Goal: Find specific page/section: Find specific page/section

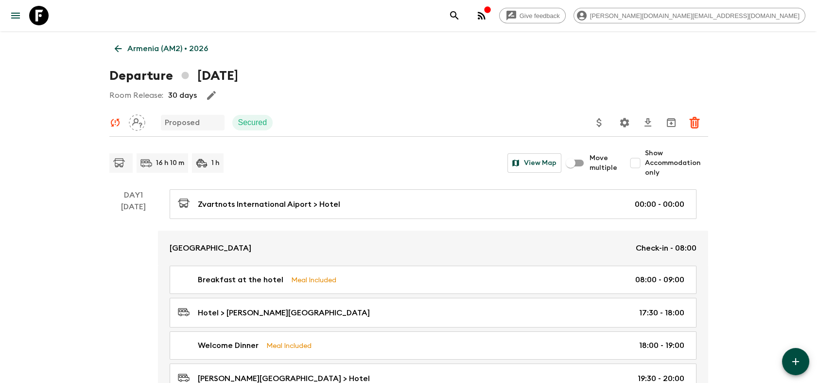
click at [53, 19] on div "Give feedback [PERSON_NAME][DOMAIN_NAME][EMAIL_ADDRESS][DOMAIN_NAME]" at bounding box center [408, 15] width 817 height 31
click at [42, 14] on icon at bounding box center [38, 15] width 19 height 19
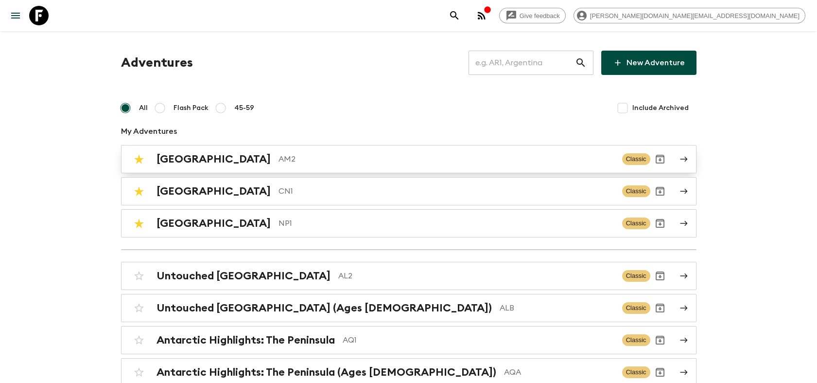
click at [202, 161] on div "Armenia AM2" at bounding box center [386, 159] width 458 height 13
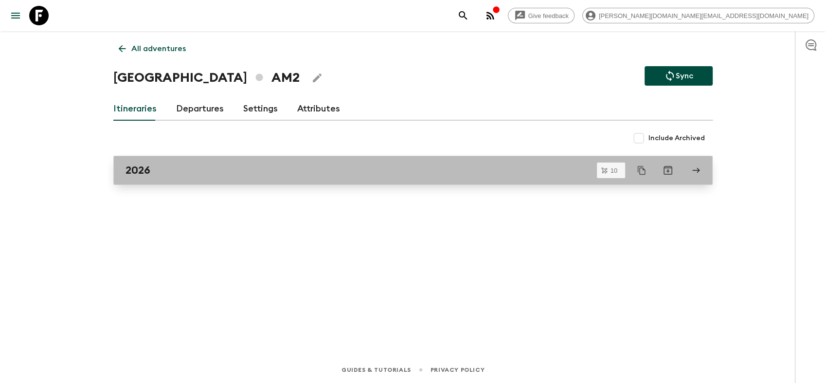
click at [169, 172] on div "2026" at bounding box center [403, 170] width 556 height 13
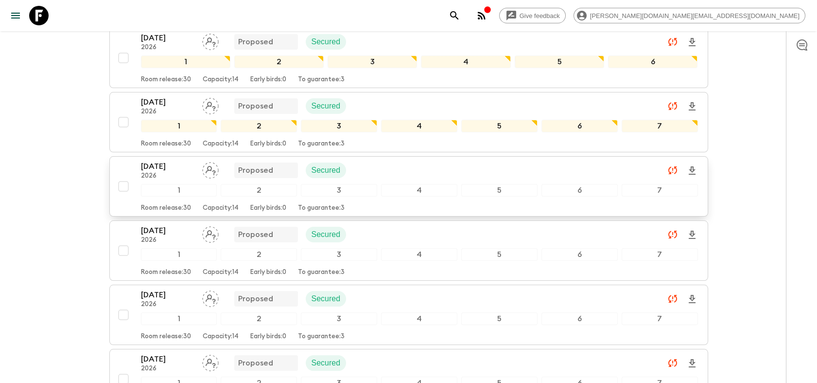
scroll to position [108, 0]
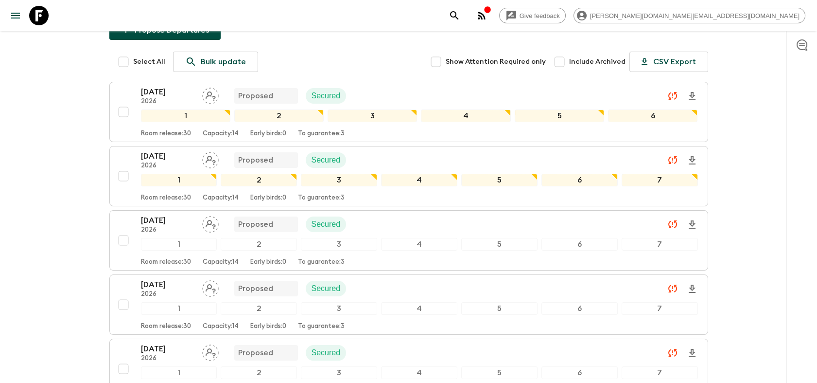
click at [382, 40] on div "Propose Departures Select All Bulk update Show Attention Required only Include …" at bounding box center [408, 381] width 599 height 723
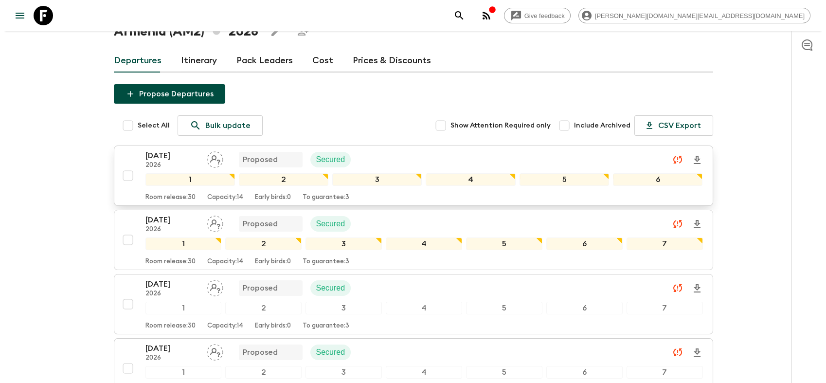
scroll to position [0, 0]
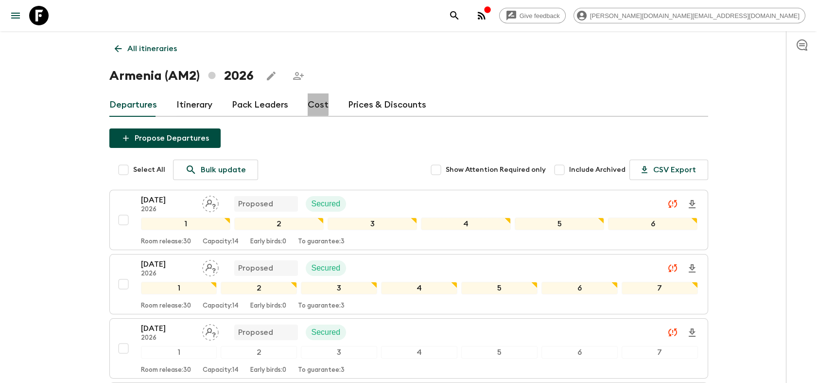
click at [312, 103] on link "Cost" at bounding box center [318, 104] width 21 height 23
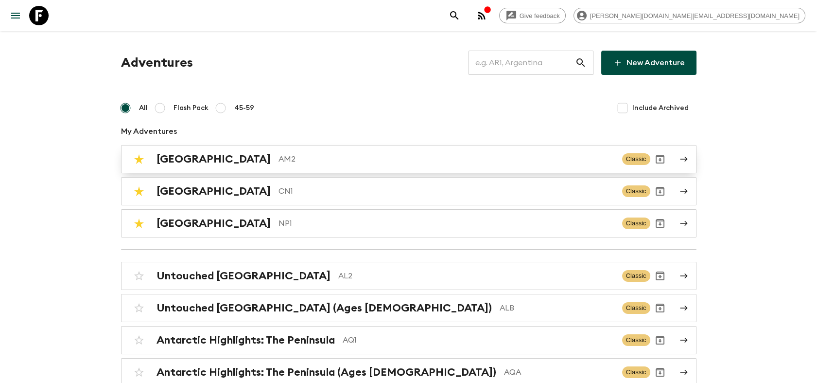
click at [193, 165] on div "Armenia AM2 Classic" at bounding box center [389, 158] width 521 height 19
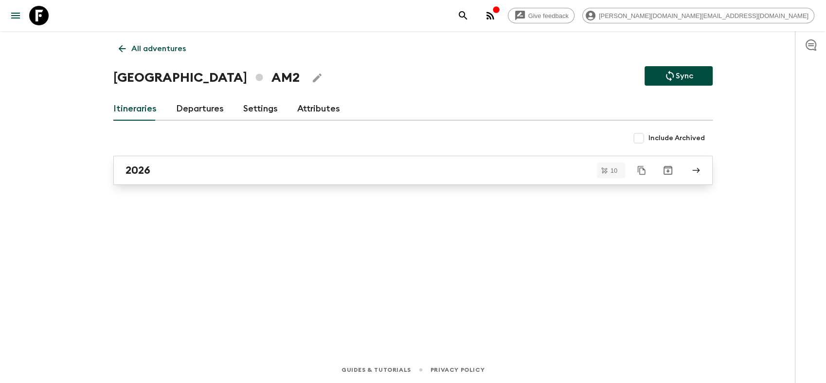
click at [179, 170] on div "2026" at bounding box center [403, 170] width 556 height 13
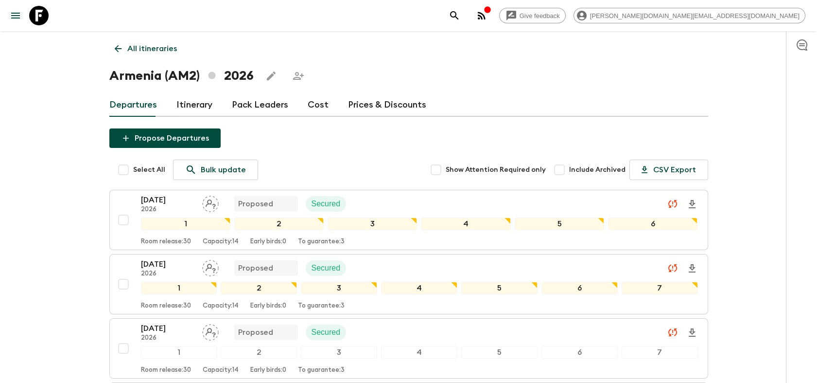
click at [51, 17] on link at bounding box center [38, 15] width 27 height 27
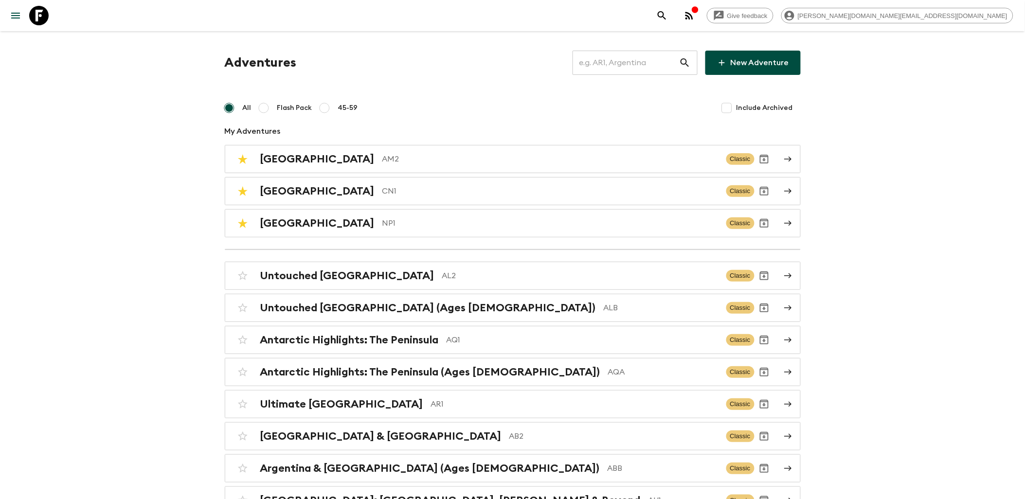
click at [35, 16] on icon at bounding box center [38, 15] width 19 height 19
click at [46, 11] on icon at bounding box center [38, 15] width 19 height 19
click at [382, 163] on p "AM2" at bounding box center [550, 159] width 336 height 12
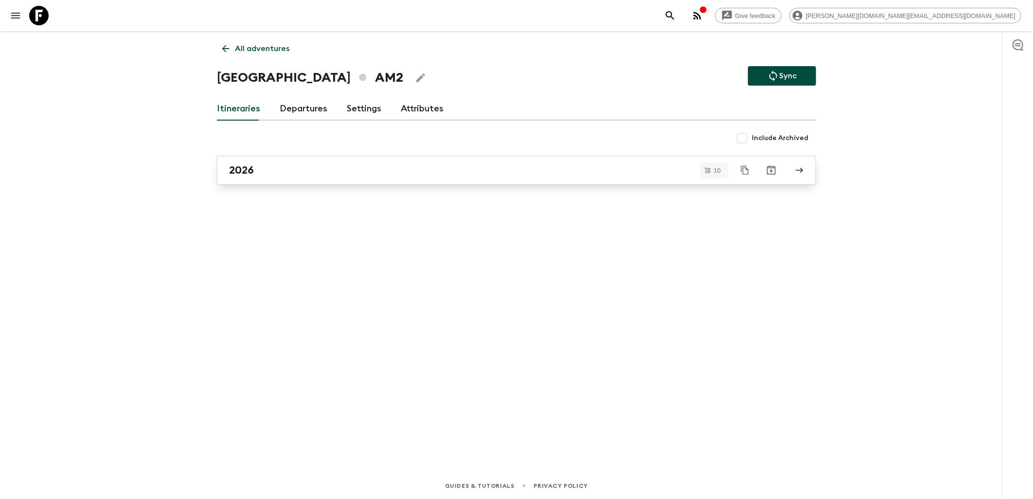
click at [305, 178] on link "2026" at bounding box center [516, 170] width 599 height 29
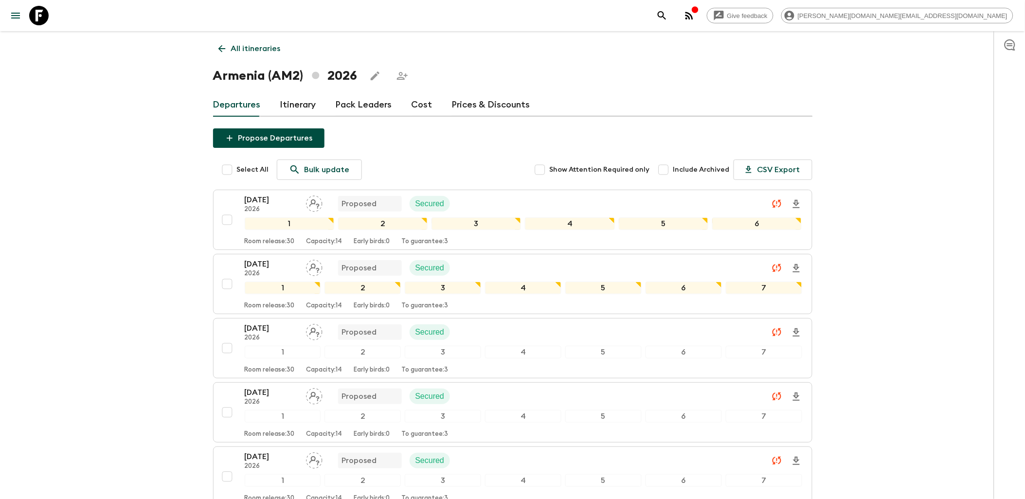
click at [434, 100] on div "Departures Itinerary Pack Leaders Cost Prices & Discounts" at bounding box center [512, 104] width 599 height 23
click at [416, 103] on link "Cost" at bounding box center [421, 104] width 21 height 23
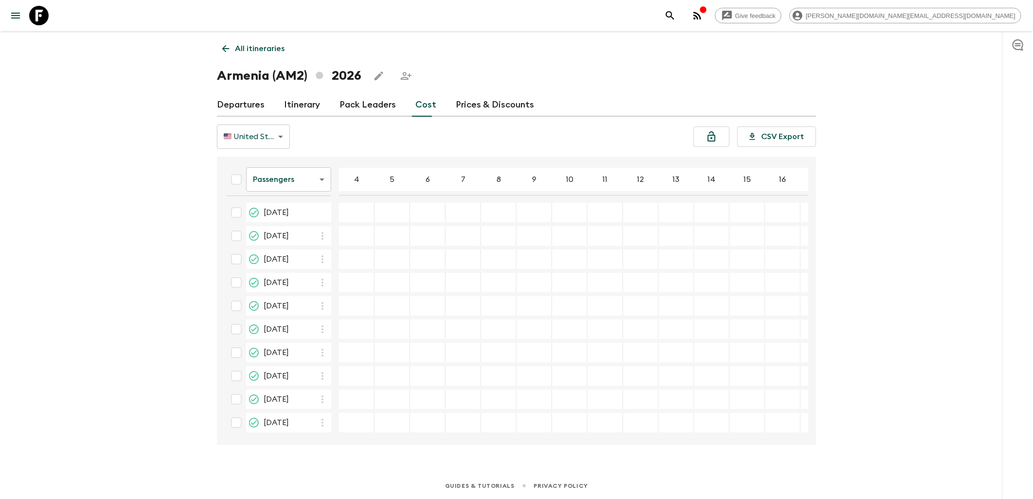
click at [253, 109] on link "Departures" at bounding box center [241, 104] width 48 height 23
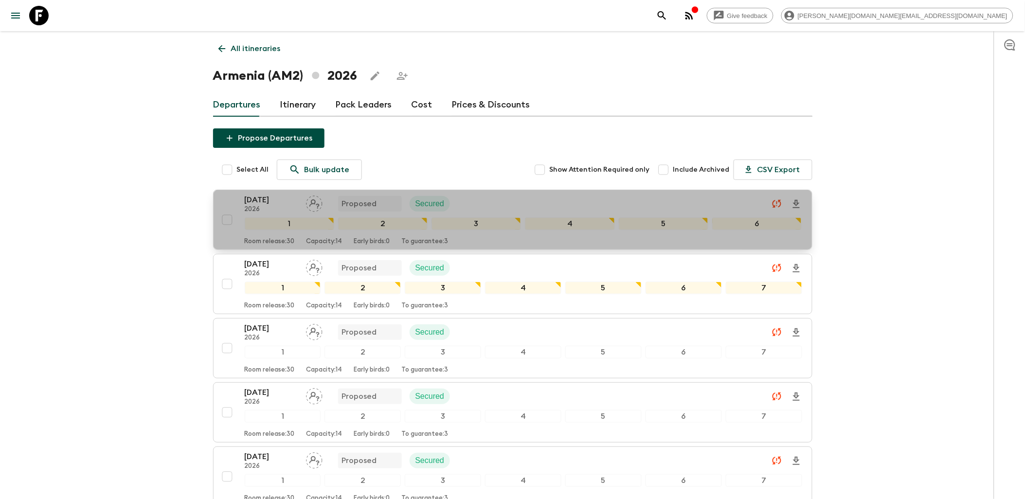
click at [492, 195] on div "26 Apr 2026 2026 Proposed Secured" at bounding box center [523, 203] width 557 height 19
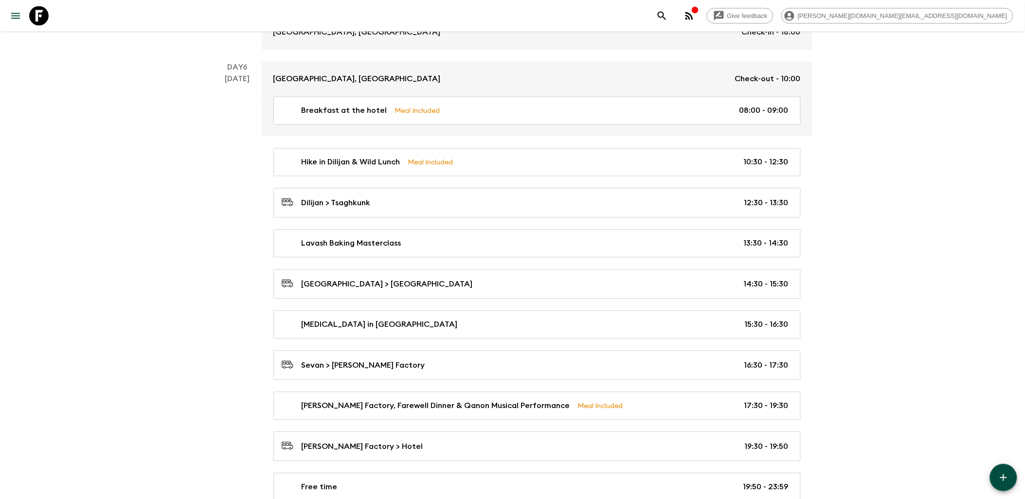
scroll to position [1967, 0]
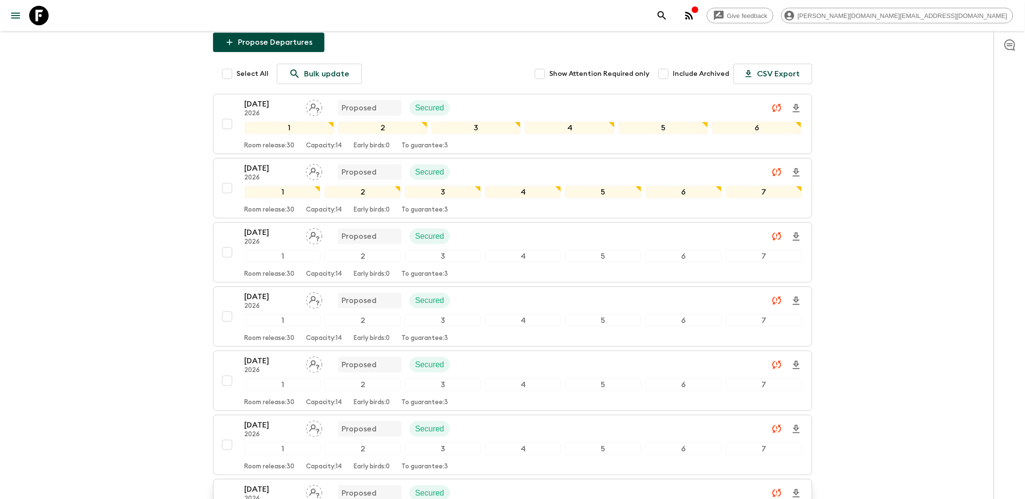
scroll to position [270, 0]
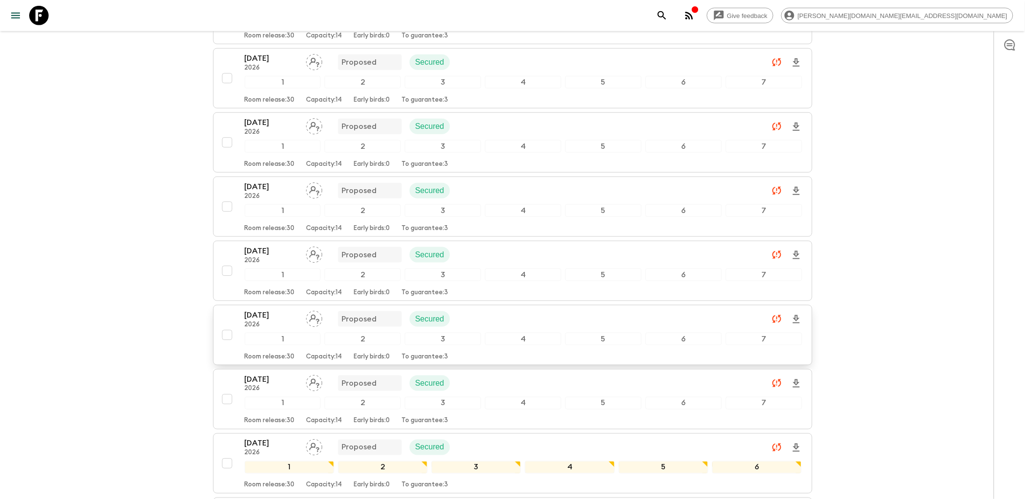
click at [483, 315] on div "13 Sep 2026 2026 Proposed Secured" at bounding box center [523, 318] width 557 height 19
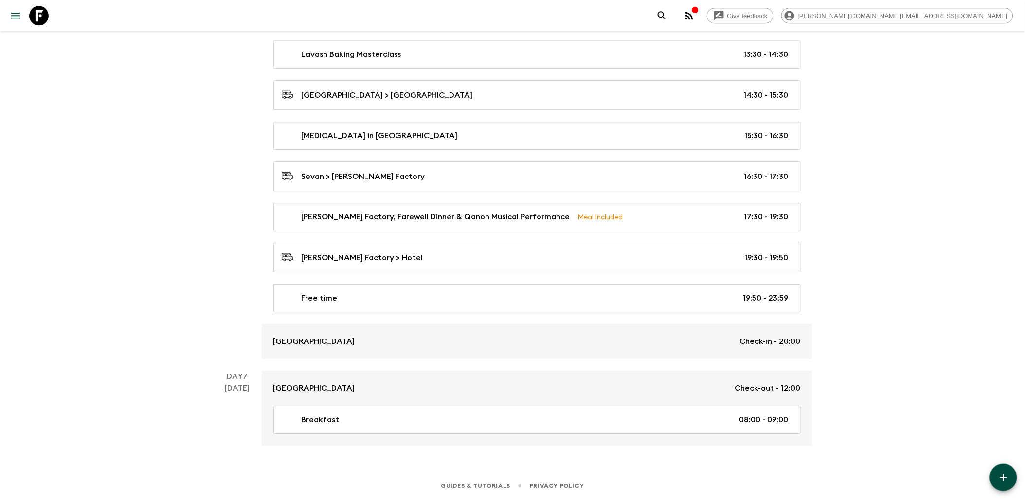
scroll to position [2254, 0]
click at [35, 13] on icon at bounding box center [38, 15] width 19 height 19
